Goal: Task Accomplishment & Management: Use online tool/utility

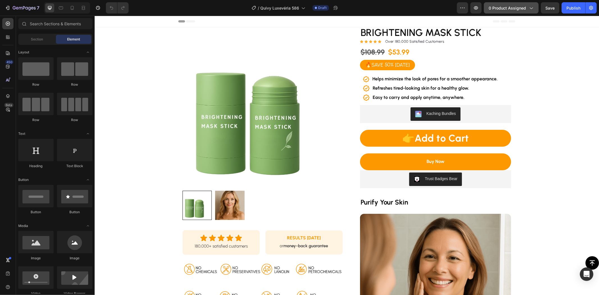
click at [502, 9] on span "0 product assigned" at bounding box center [506, 8] width 37 height 6
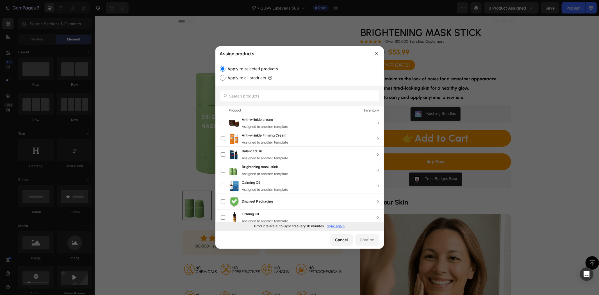
click at [337, 227] on p "Sync again" at bounding box center [336, 225] width 18 height 5
click at [260, 98] on input "text" at bounding box center [299, 95] width 159 height 11
paste input "Firming Cream with brush"
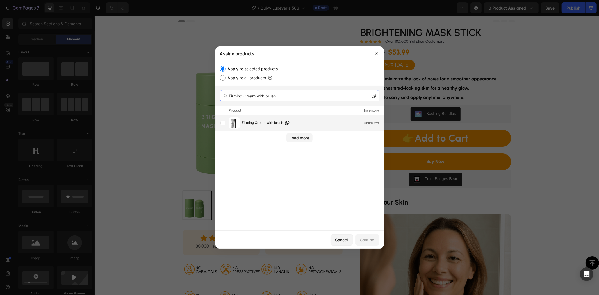
type input "Firming Cream with brush"
click at [259, 124] on span "Firming Cream with brush" at bounding box center [262, 123] width 41 height 6
click at [364, 240] on div "Confirm" at bounding box center [367, 240] width 15 height 6
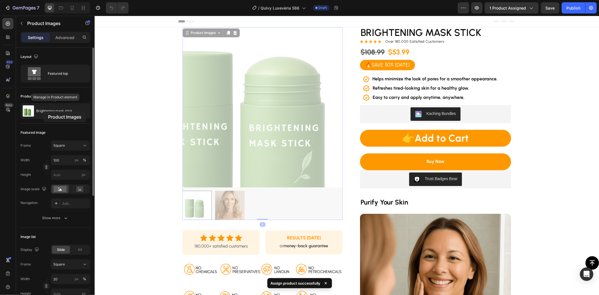
click at [44, 111] on p "Brightening mask stick" at bounding box center [54, 111] width 36 height 4
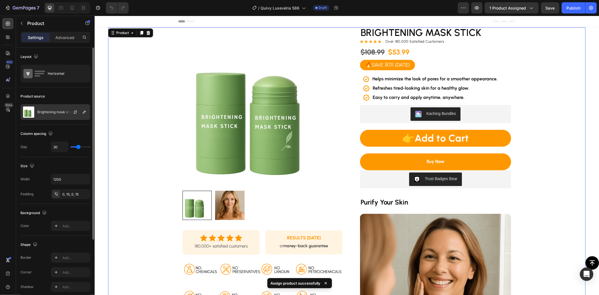
click at [48, 112] on p "Brightening mask stick" at bounding box center [55, 112] width 36 height 4
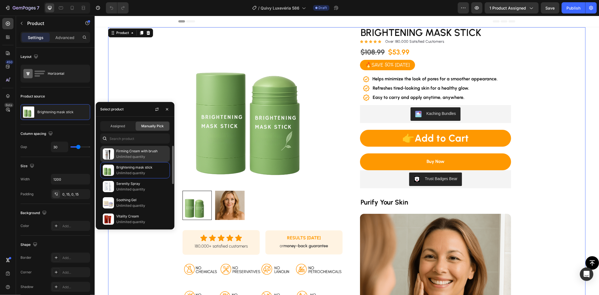
click at [138, 157] on p "Unlimited quantity" at bounding box center [141, 157] width 51 height 6
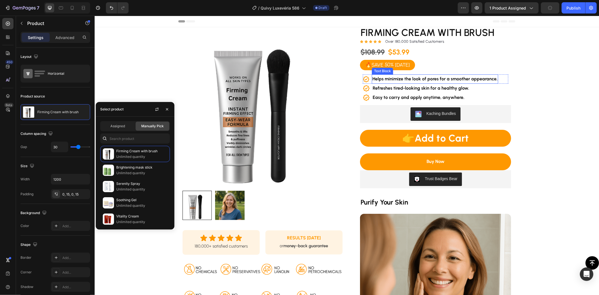
click at [416, 79] on strong "Helps minimize the look of pores for a smoother appearance." at bounding box center [434, 78] width 125 height 5
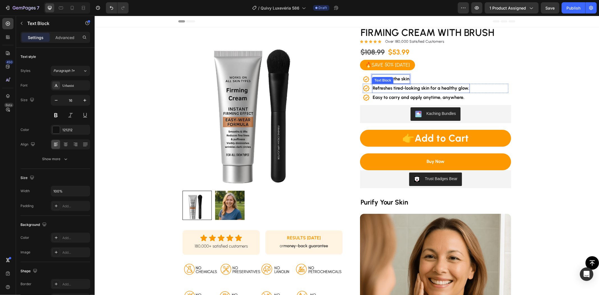
click at [420, 88] on strong "Refreshes tired-looking skin for a healthy glow." at bounding box center [420, 87] width 97 height 5
click at [424, 96] on strong "Easy to carry and apply anytime, anywhere." at bounding box center [418, 96] width 92 height 5
click at [423, 99] on strong "Easy to carry and apply anytime, anywhere." at bounding box center [418, 96] width 92 height 5
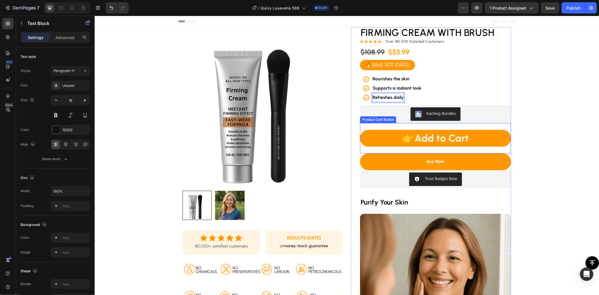
scroll to position [93, 0]
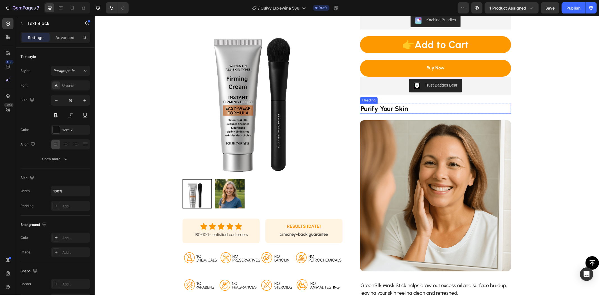
click at [392, 108] on strong "Purify Your Skin" at bounding box center [383, 108] width 47 height 8
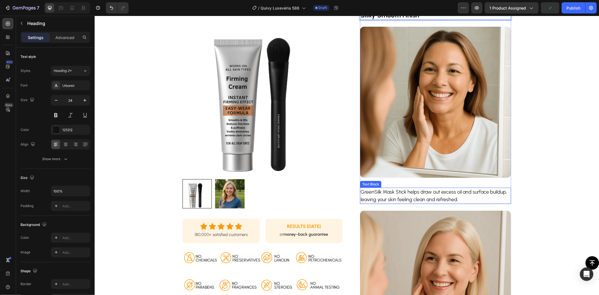
click at [393, 191] on p "GreenSilk Mask Stick helps draw out excess oil and surface buildup, leaving you…" at bounding box center [435, 195] width 150 height 15
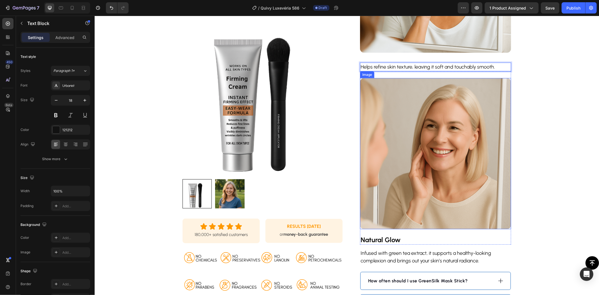
scroll to position [405, 0]
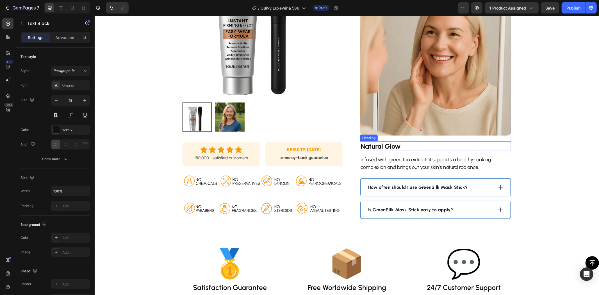
click at [386, 147] on strong "Natural Glow" at bounding box center [380, 146] width 40 height 8
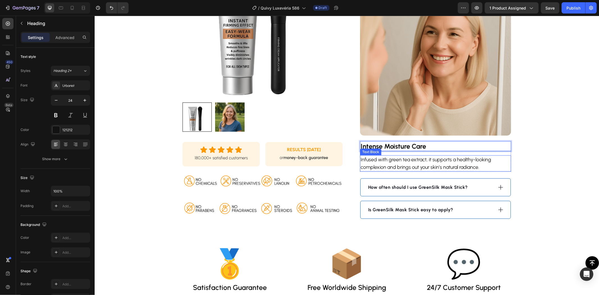
click at [428, 156] on p "Infused with green tea extract, it supports a healthy-looking complexion and br…" at bounding box center [435, 163] width 150 height 15
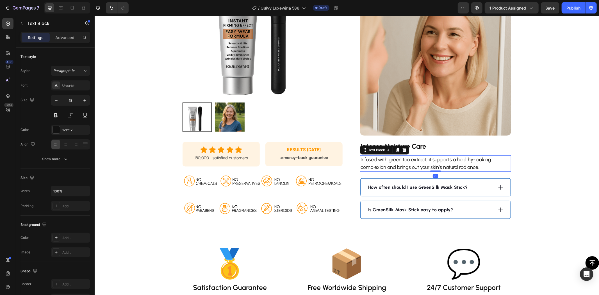
click at [428, 156] on p "Infused with green tea extract, it supports a healthy-looking complexion and br…" at bounding box center [435, 163] width 150 height 15
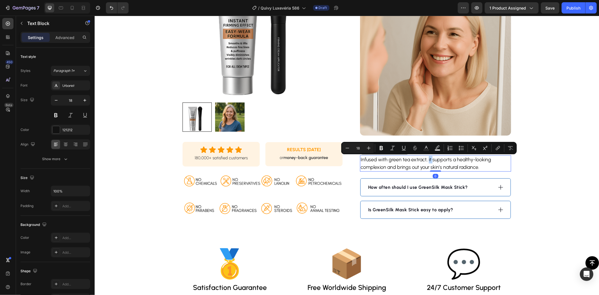
click at [429, 161] on p "Infused with green tea extract, it supports a healthy-looking complexion and br…" at bounding box center [435, 163] width 150 height 15
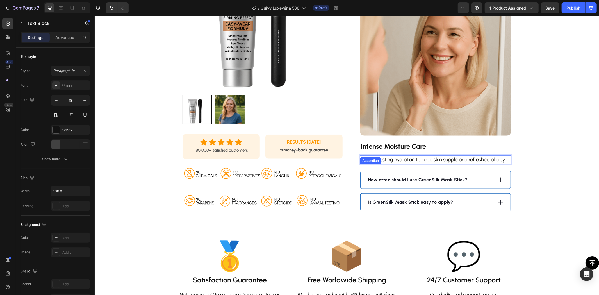
click at [473, 180] on div "How often should I use GreenSilk Mask Stick?" at bounding box center [430, 179] width 126 height 8
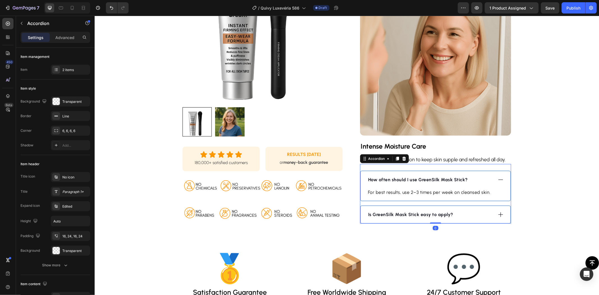
click at [431, 179] on strong "How often should I use GreenSilk Mask Stick?" at bounding box center [418, 179] width 100 height 5
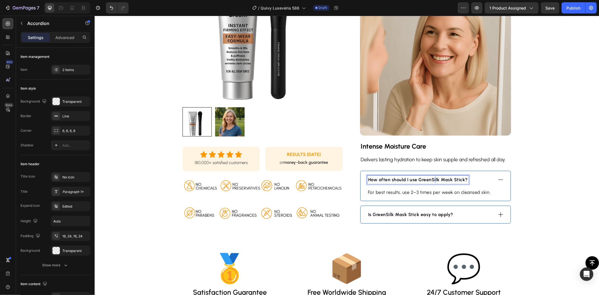
click at [430, 179] on strong "How often should I use GreenSilk Mask Stick?" at bounding box center [418, 179] width 100 height 5
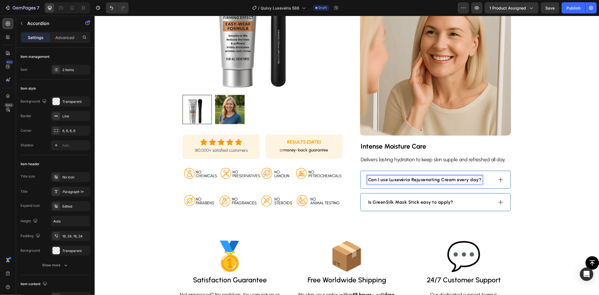
click at [454, 182] on strong "Can I use Luxevéria Rejuvenating Cream every day?" at bounding box center [424, 179] width 113 height 5
click at [465, 179] on div "Can I use Luxevéria every day?" at bounding box center [430, 179] width 126 height 8
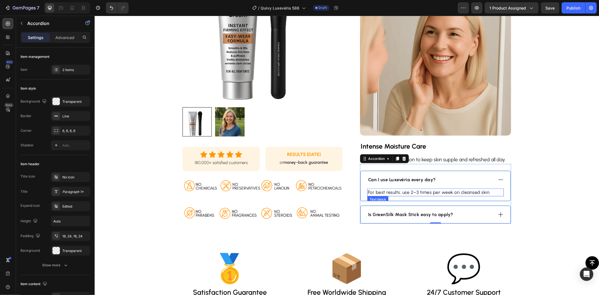
click at [414, 191] on p "For best results, use 2–3 times per week on cleansed skin." at bounding box center [434, 192] width 135 height 7
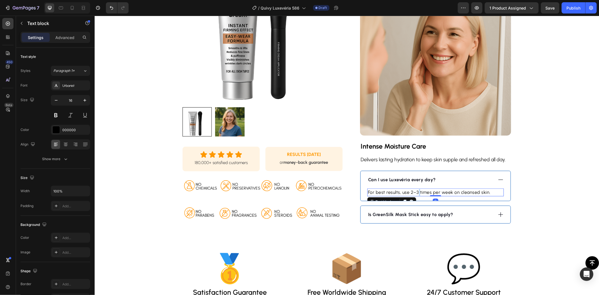
click at [414, 191] on p "For best results, use 2–3 times per week on cleansed skin." at bounding box center [434, 192] width 135 height 7
click at [472, 212] on div "Is GreenSilk Mask Stick easy to apply?" at bounding box center [430, 214] width 126 height 8
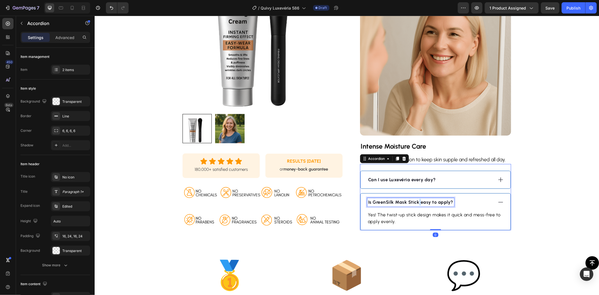
click at [415, 203] on strong "Is GreenSilk Mask Stick easy to apply?" at bounding box center [410, 201] width 85 height 5
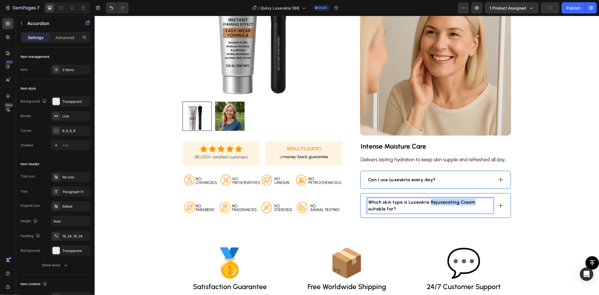
drag, startPoint x: 471, startPoint y: 203, endPoint x: 431, endPoint y: 205, distance: 39.4
click at [427, 202] on strong "Which skin type is Luxevéria Rejuvenating Cream suitable for?" at bounding box center [421, 205] width 107 height 12
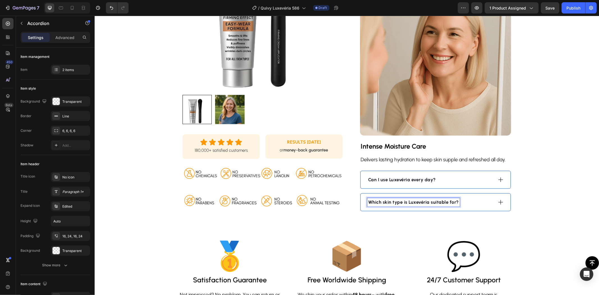
click at [481, 204] on div "Which skin type is Luxevéria suitable for?" at bounding box center [430, 202] width 126 height 8
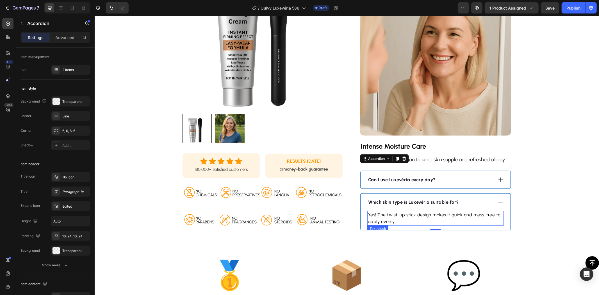
click at [429, 217] on p "Yes! The twist-up stick design makes it quick and mess-free to apply evenly." at bounding box center [434, 217] width 135 height 13
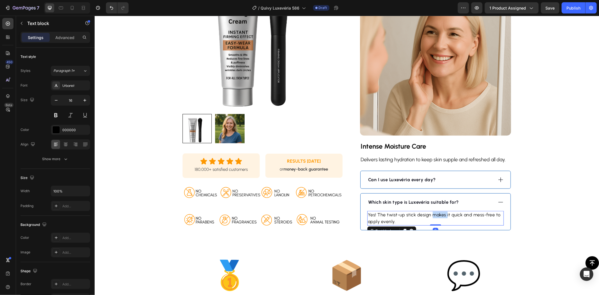
click at [429, 217] on p "Yes! The twist-up stick design makes it quick and mess-free to apply evenly." at bounding box center [434, 217] width 135 height 13
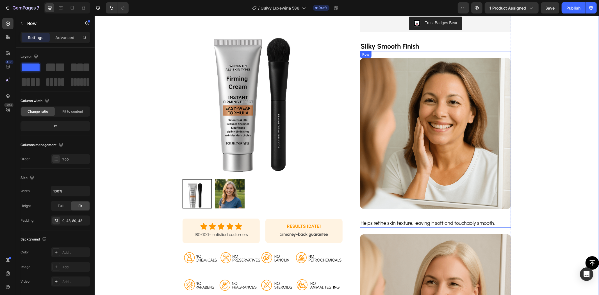
scroll to position [125, 0]
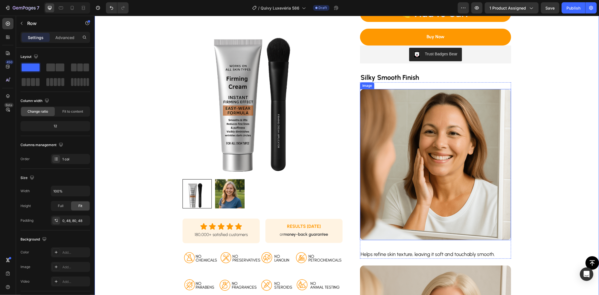
drag, startPoint x: 423, startPoint y: 160, endPoint x: 367, endPoint y: 167, distance: 56.2
click at [420, 160] on img at bounding box center [435, 164] width 151 height 151
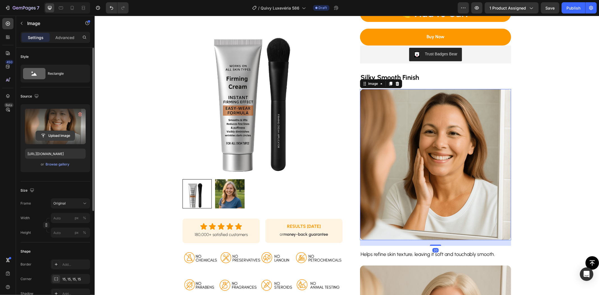
click at [54, 136] on input "file" at bounding box center [55, 136] width 39 height 10
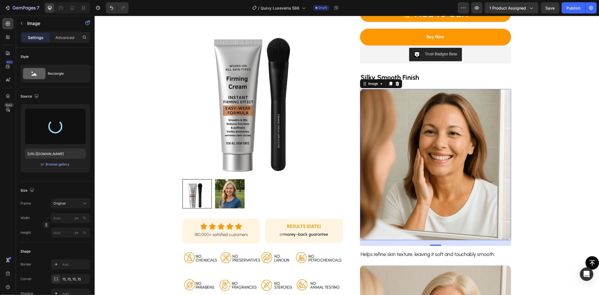
type input "[URL][DOMAIN_NAME]"
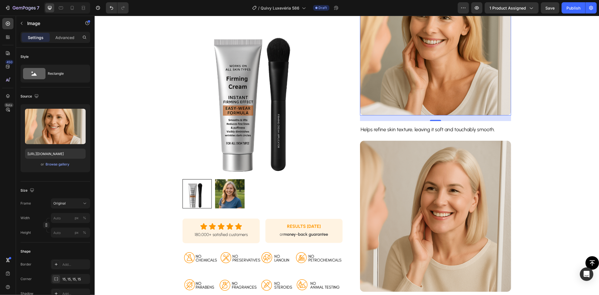
scroll to position [281, 0]
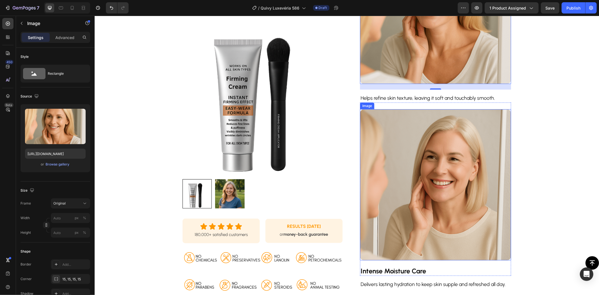
click at [425, 163] on img at bounding box center [435, 184] width 151 height 151
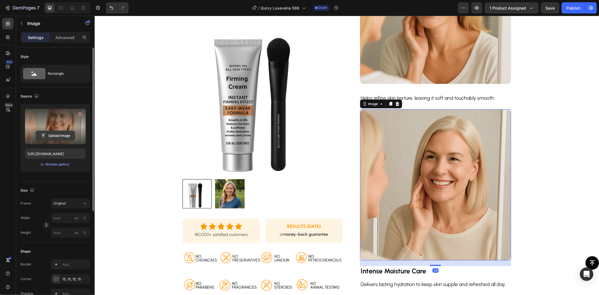
click at [59, 133] on input "file" at bounding box center [55, 136] width 39 height 10
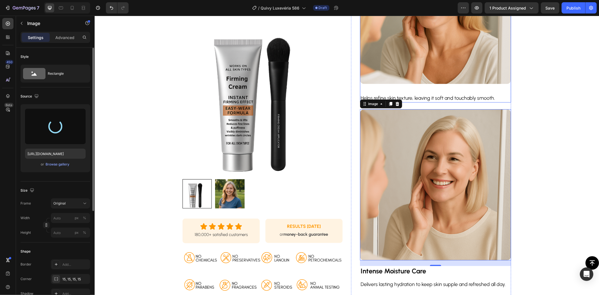
type input "[URL][DOMAIN_NAME]"
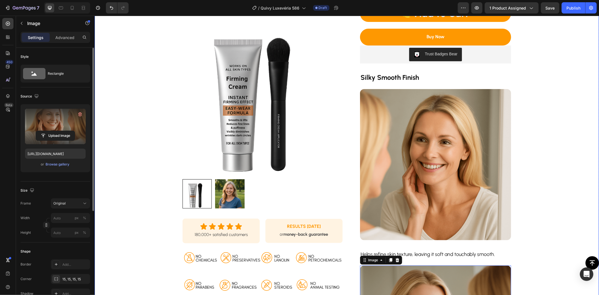
scroll to position [31, 0]
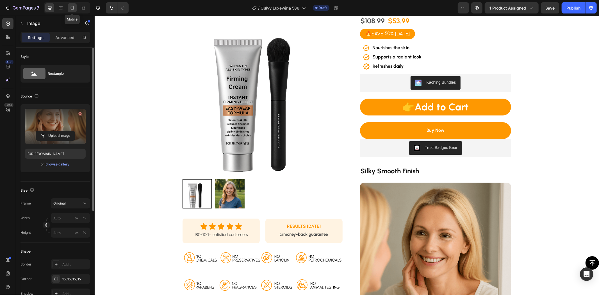
click at [71, 7] on icon at bounding box center [72, 8] width 6 height 6
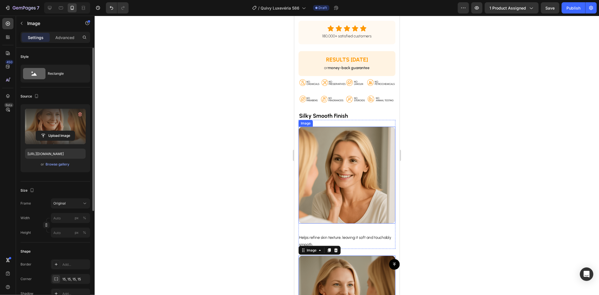
scroll to position [192, 0]
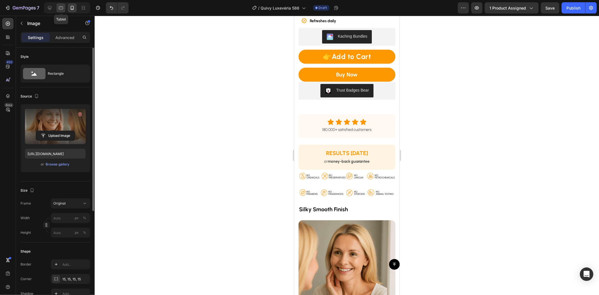
click at [57, 9] on div at bounding box center [60, 7] width 9 height 9
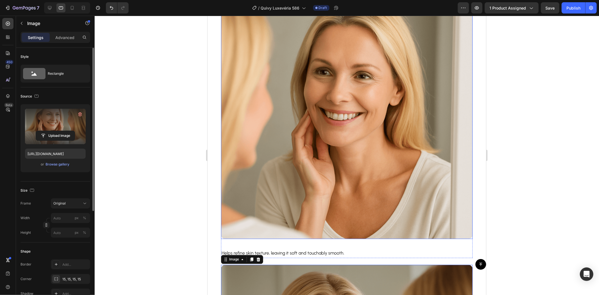
scroll to position [636, 0]
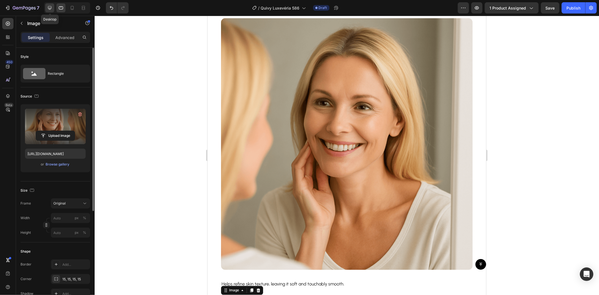
click at [50, 4] on div at bounding box center [49, 7] width 9 height 9
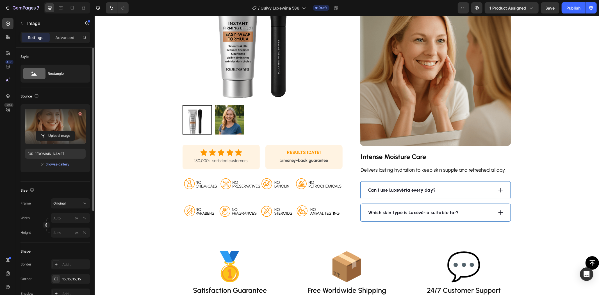
scroll to position [301, 0]
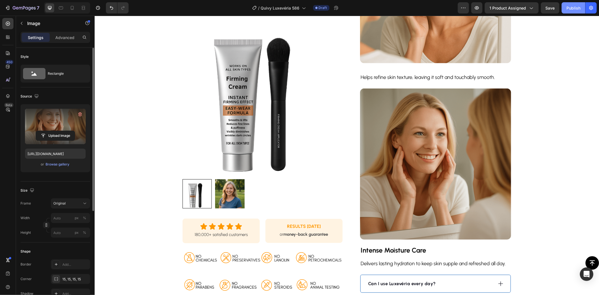
click at [539, 6] on div "Publish" at bounding box center [573, 8] width 14 height 6
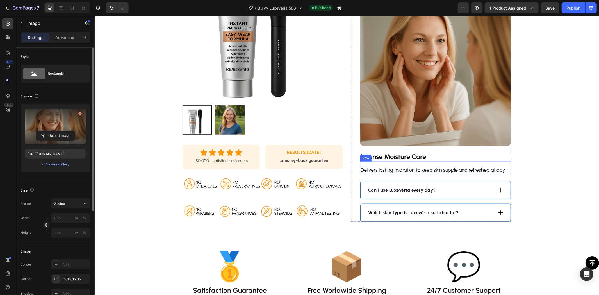
scroll to position [270, 0]
